Goal: Navigation & Orientation: Find specific page/section

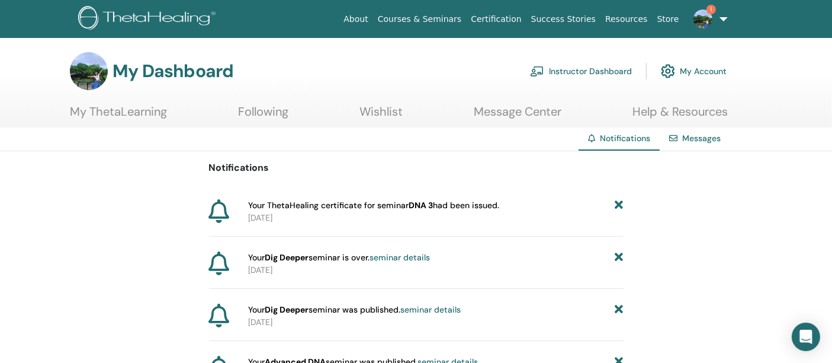
click at [701, 30] on link "1" at bounding box center [708, 19] width 49 height 38
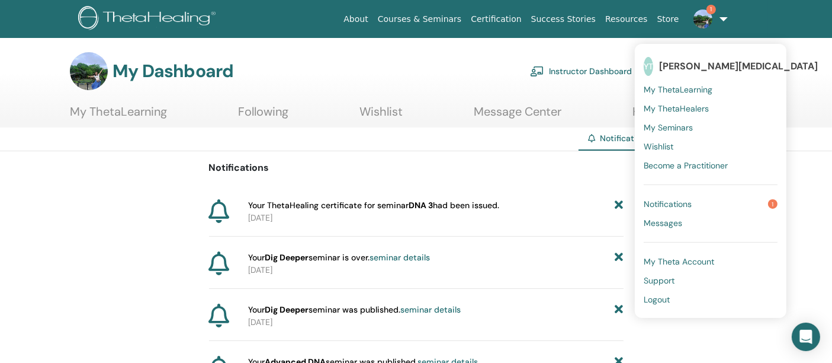
click at [692, 206] on span "Notifications" at bounding box center [668, 203] width 48 height 11
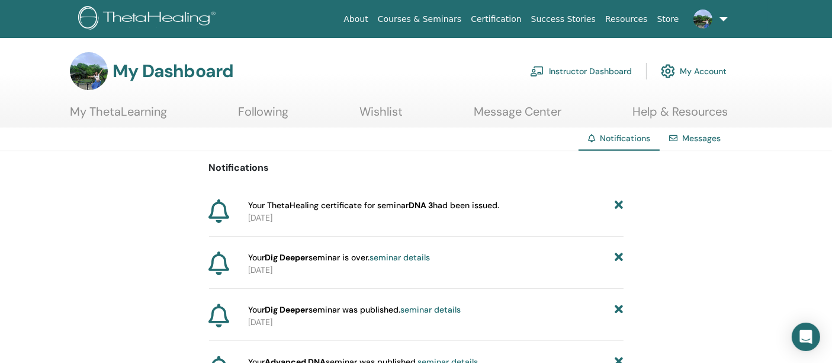
click at [688, 68] on link "My Account" at bounding box center [694, 71] width 66 height 26
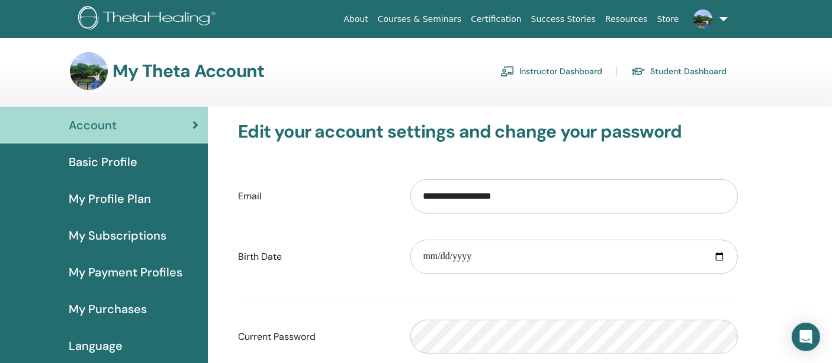
click at [688, 68] on link "Student Dashboard" at bounding box center [678, 71] width 95 height 19
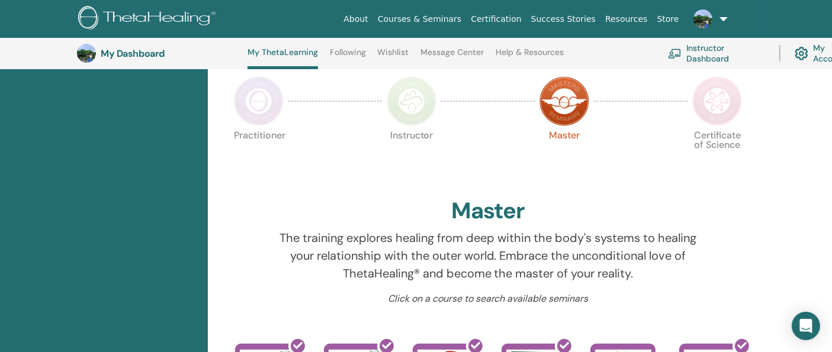
scroll to position [162, 0]
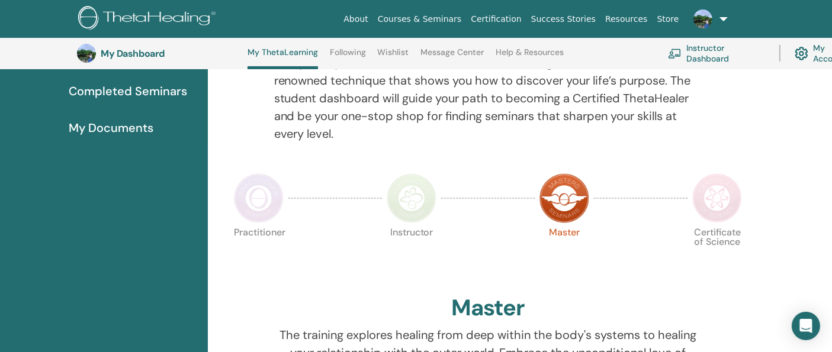
click at [265, 198] on img at bounding box center [259, 199] width 50 height 50
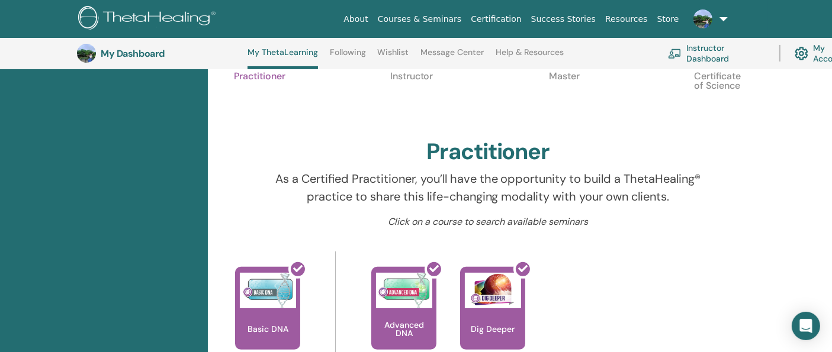
scroll to position [228, 0]
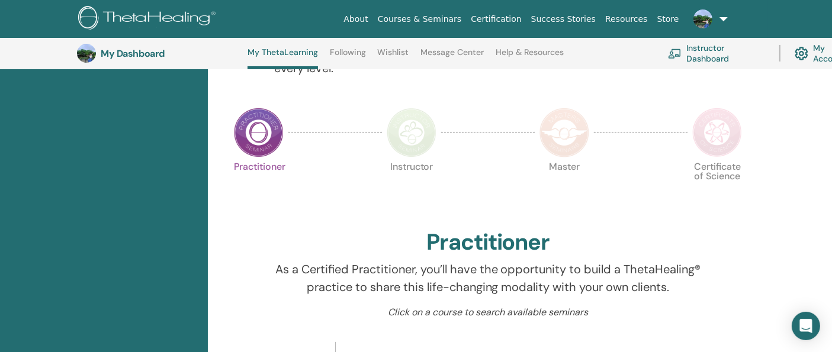
click at [397, 124] on img at bounding box center [412, 133] width 50 height 50
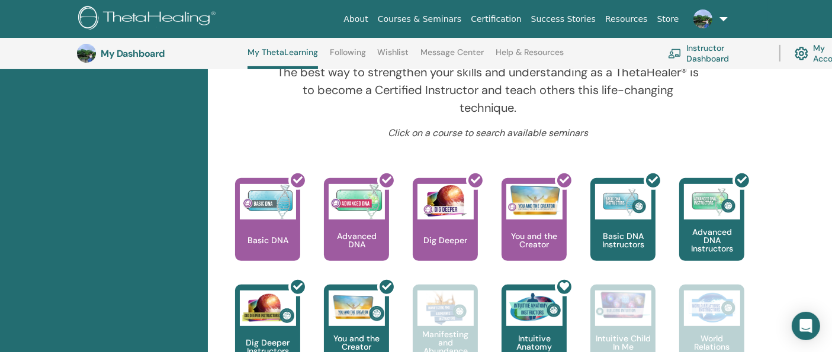
scroll to position [228, 0]
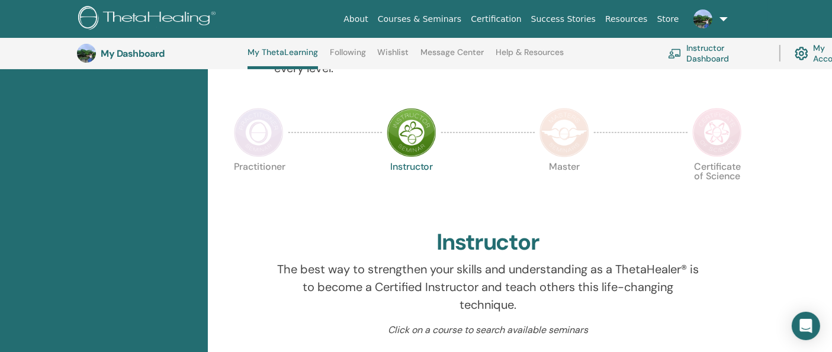
click at [567, 119] on img at bounding box center [565, 133] width 50 height 50
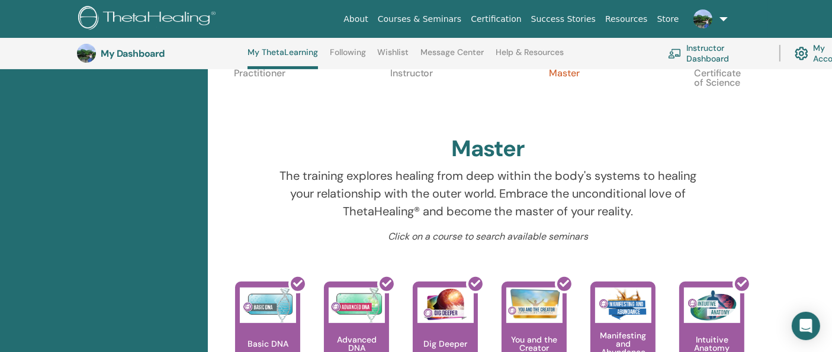
scroll to position [294, 0]
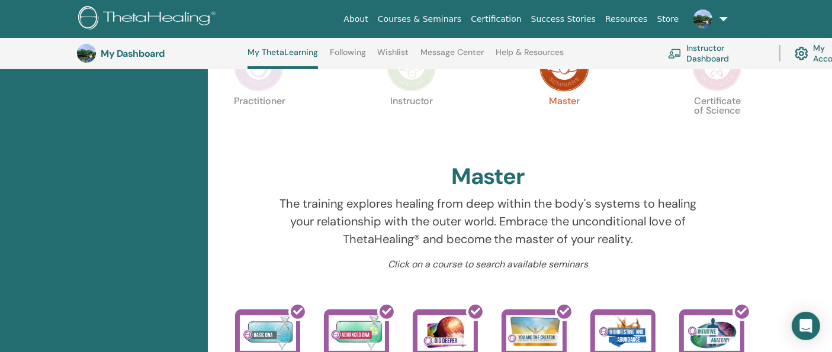
click at [715, 76] on img at bounding box center [717, 67] width 50 height 50
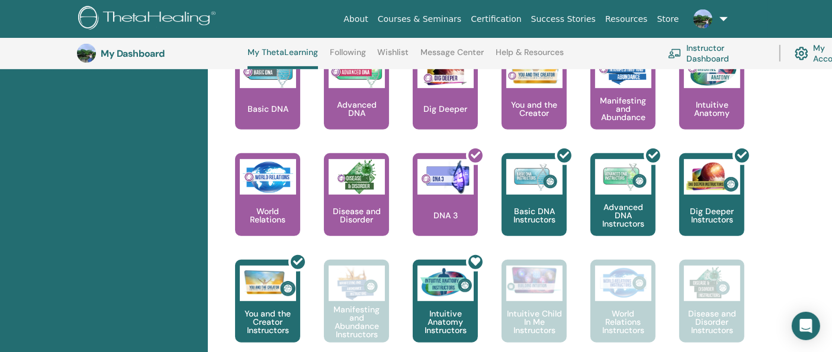
scroll to position [755, 0]
